Goal: Obtain resource: Download file/media

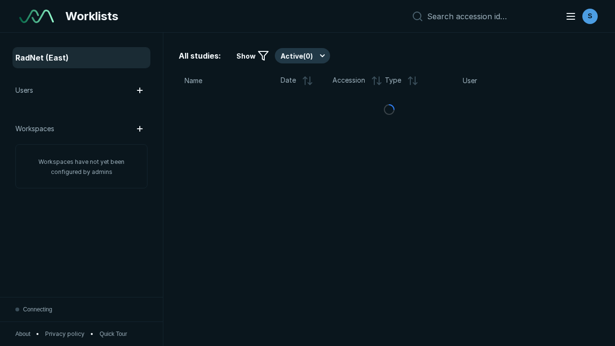
scroll to position [2624, 4002]
